Goal: Task Accomplishment & Management: Use online tool/utility

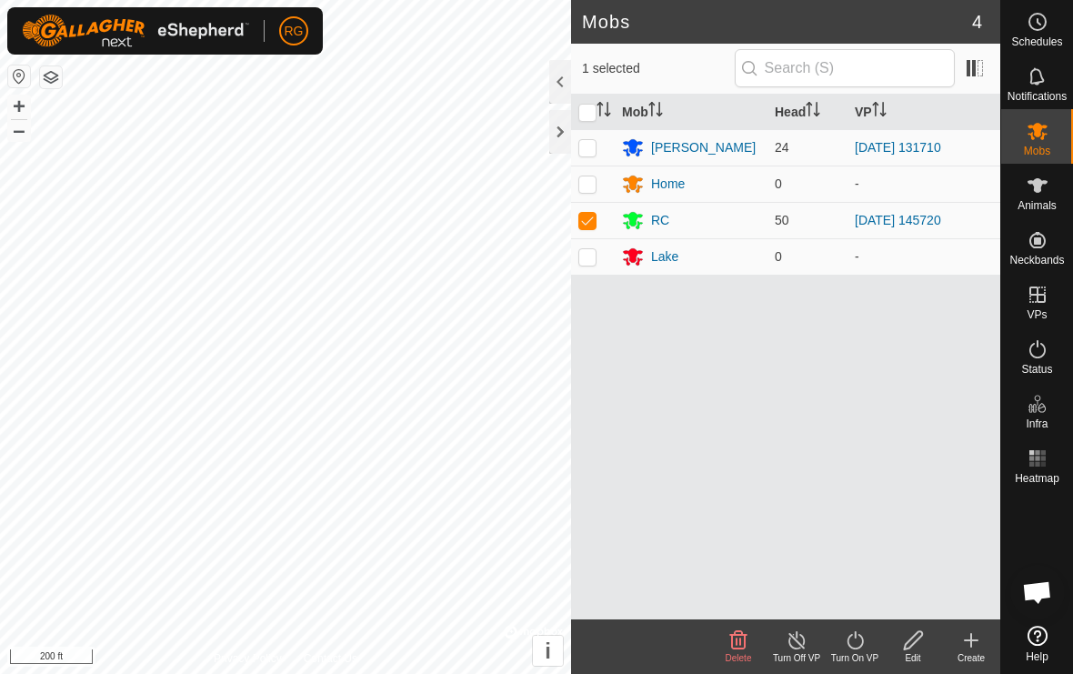
click at [562, 135] on div at bounding box center [560, 132] width 22 height 44
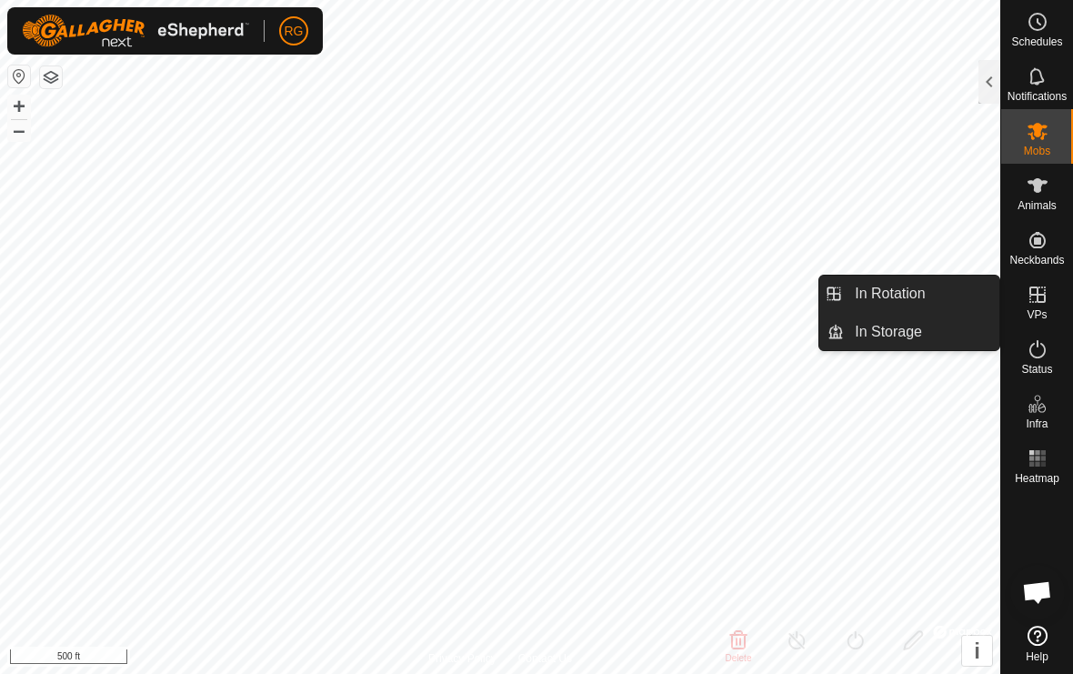
click at [908, 294] on span "In Rotation" at bounding box center [890, 294] width 70 height 22
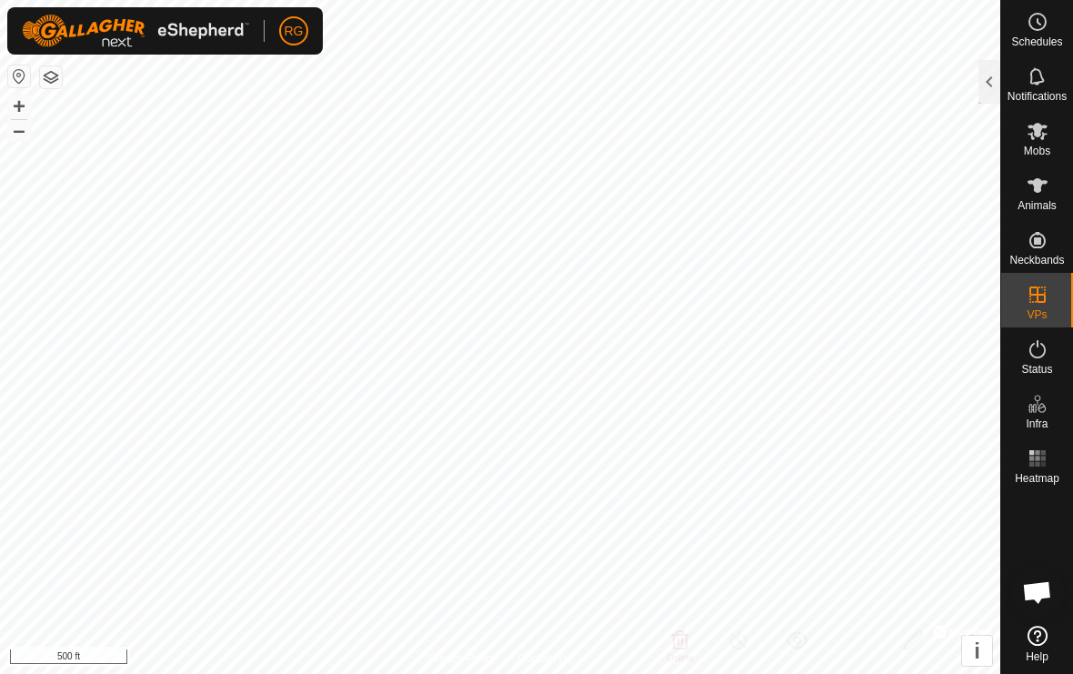
click at [987, 89] on div at bounding box center [989, 82] width 22 height 44
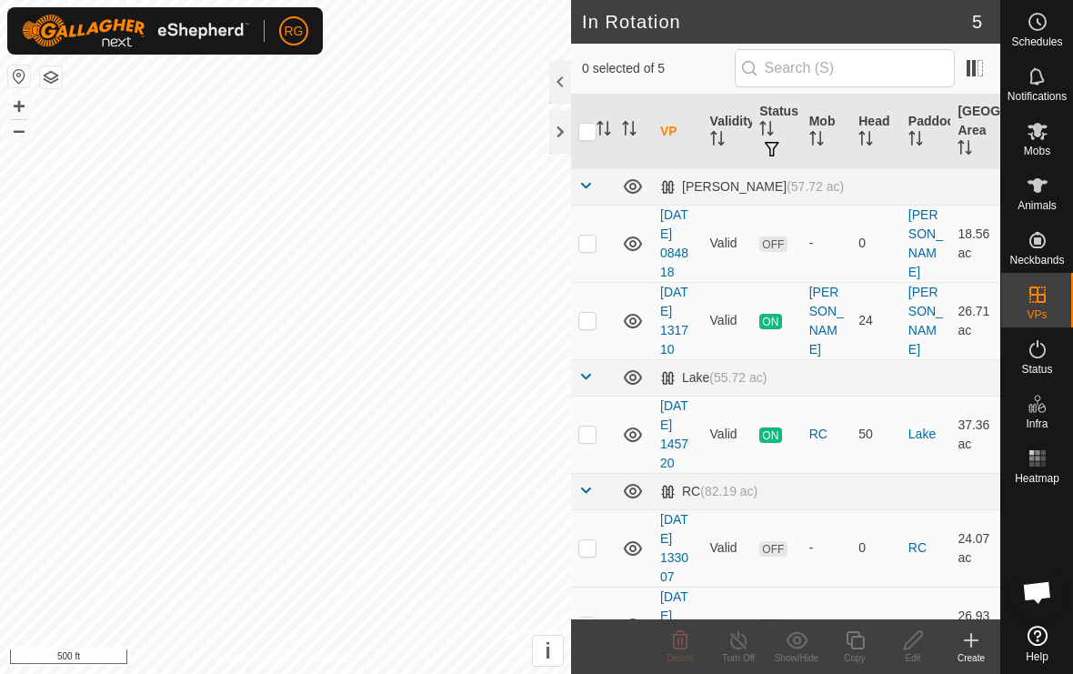
click at [568, 132] on div at bounding box center [560, 132] width 22 height 44
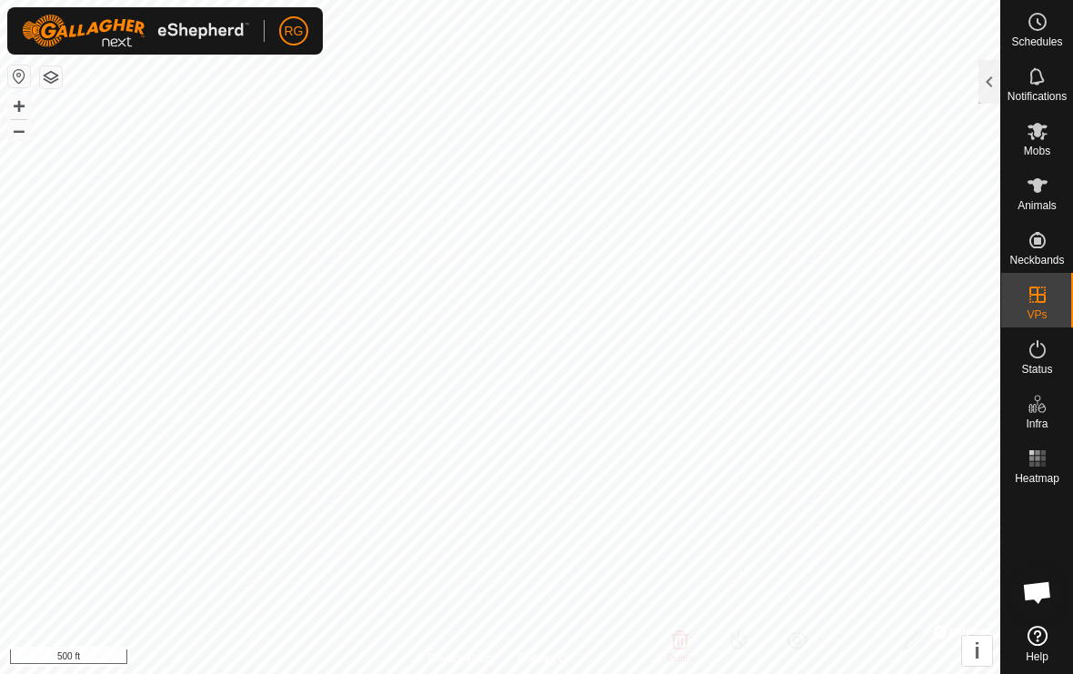
click at [985, 81] on div at bounding box center [989, 82] width 22 height 44
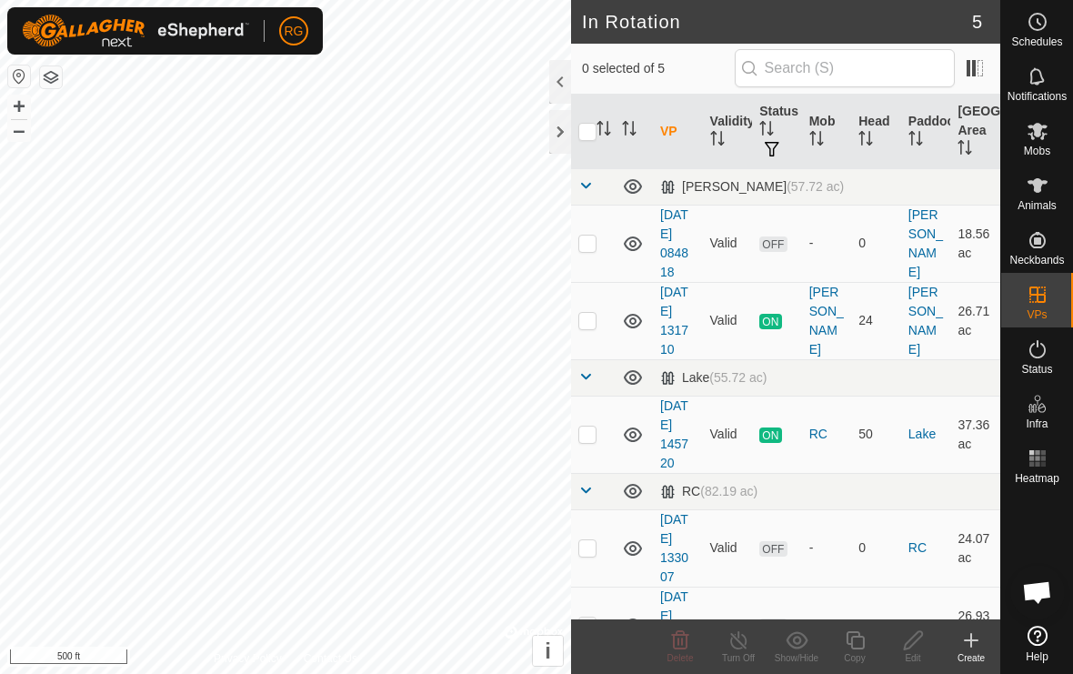
click at [978, 646] on icon at bounding box center [971, 640] width 22 height 22
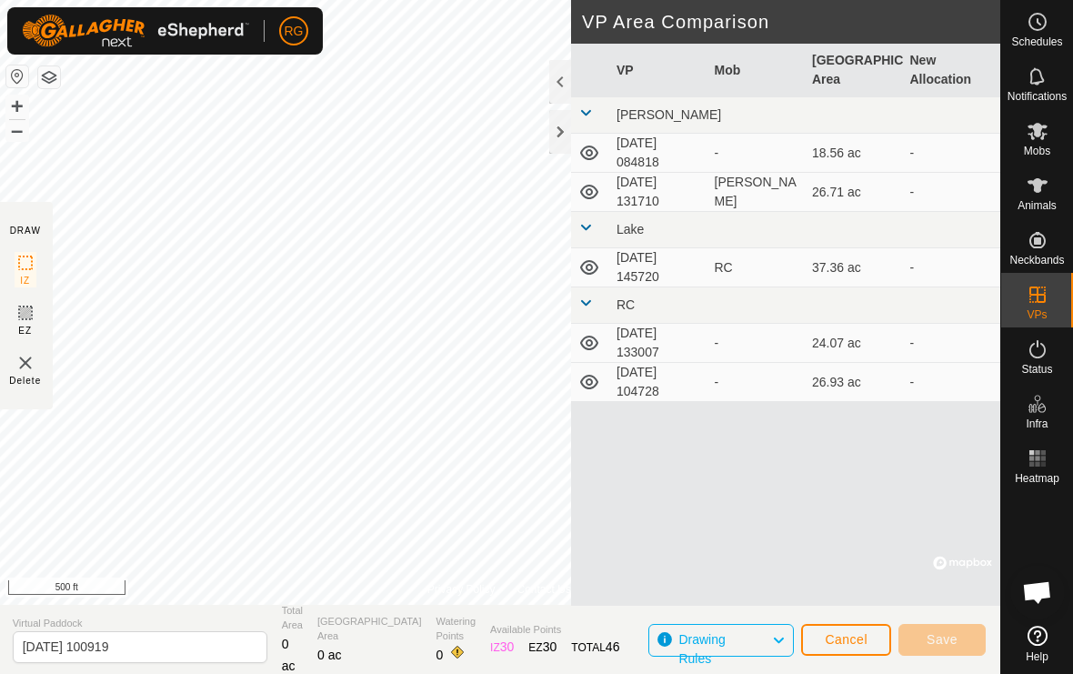
click at [564, 130] on div at bounding box center [560, 132] width 22 height 44
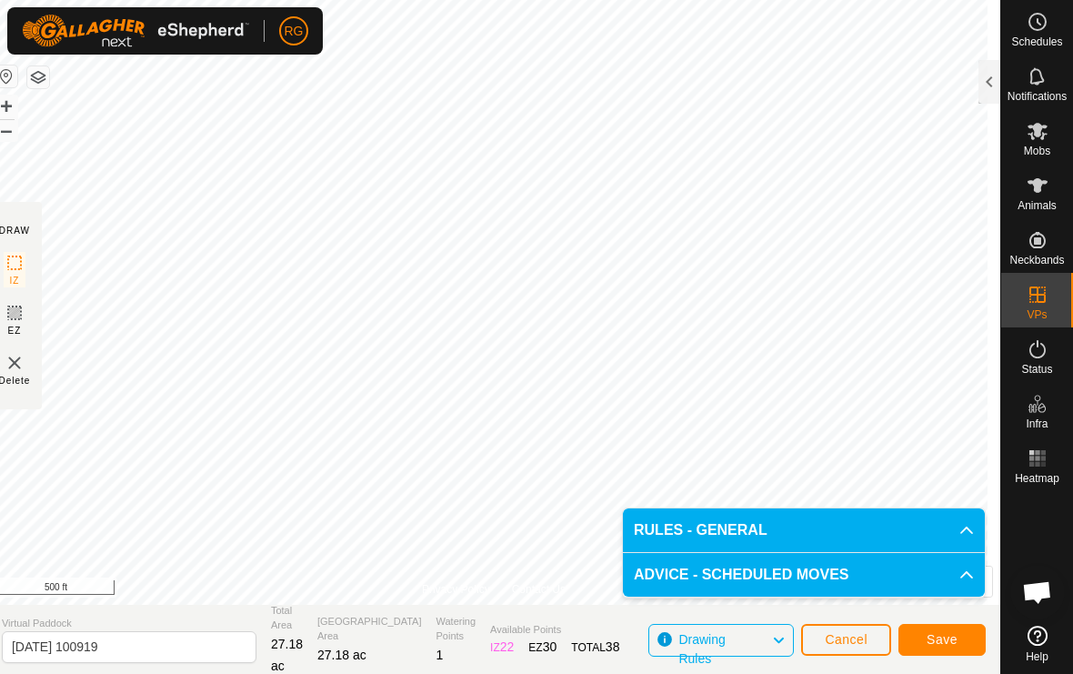
click at [935, 635] on span "Save" at bounding box center [942, 639] width 31 height 15
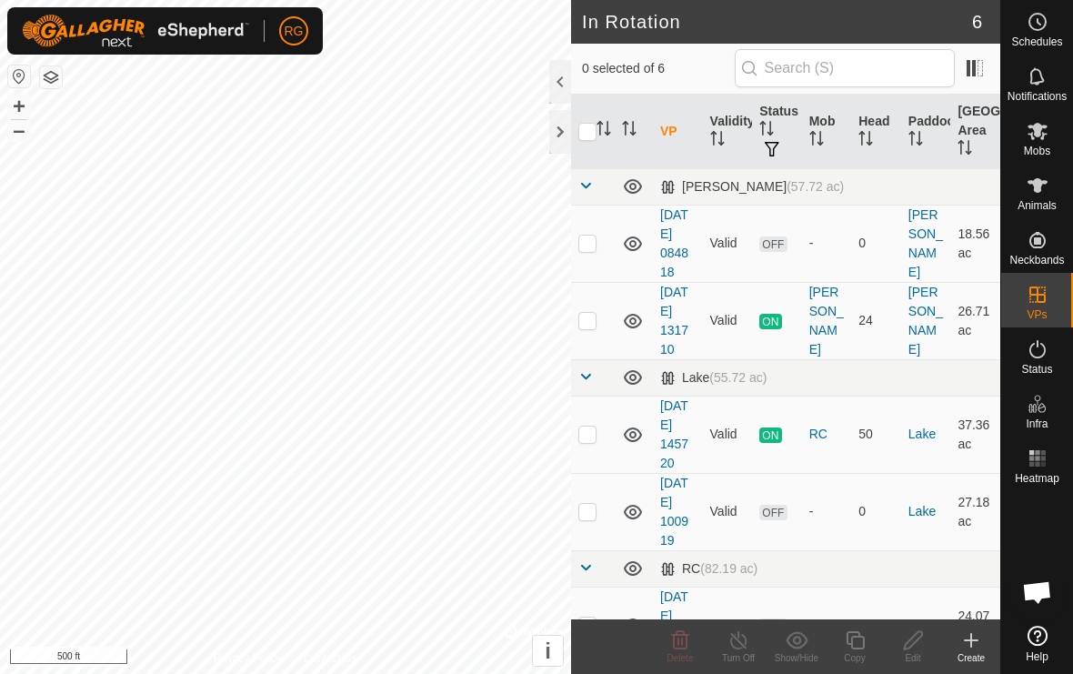
click at [559, 132] on div at bounding box center [560, 132] width 22 height 44
